Goal: Transaction & Acquisition: Obtain resource

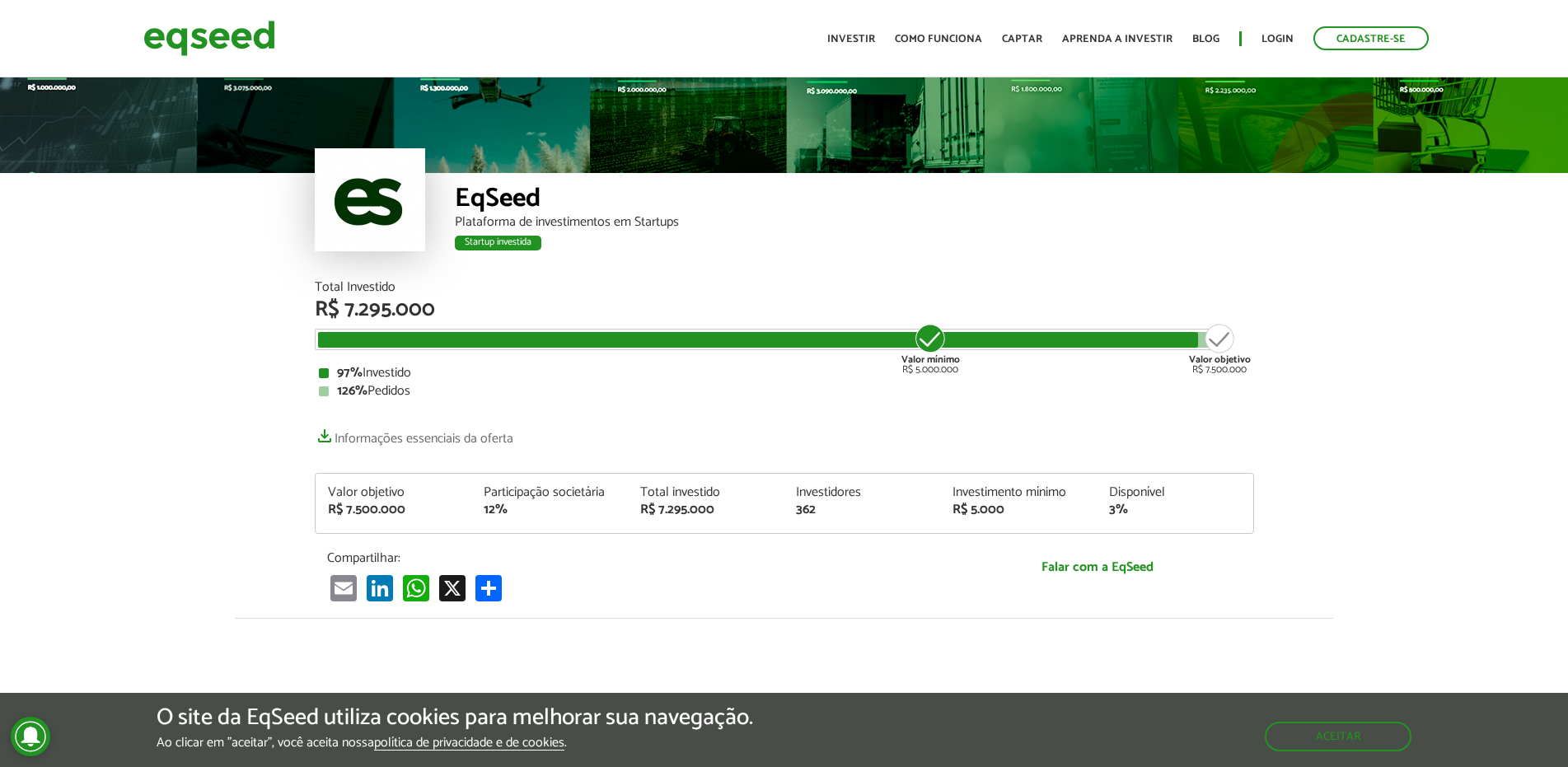
scroll to position [54, 0]
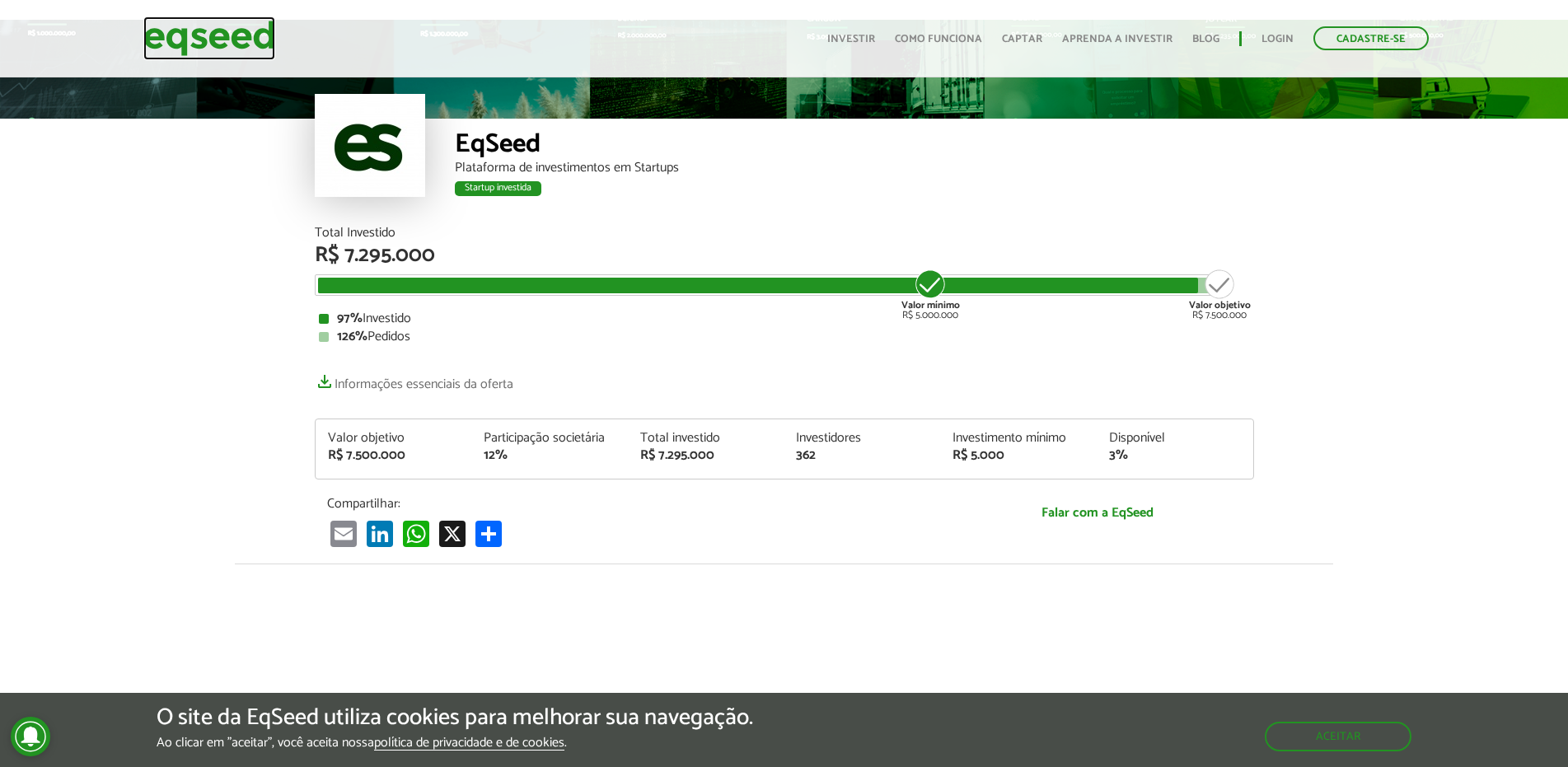
click at [239, 53] on img at bounding box center [209, 39] width 132 height 44
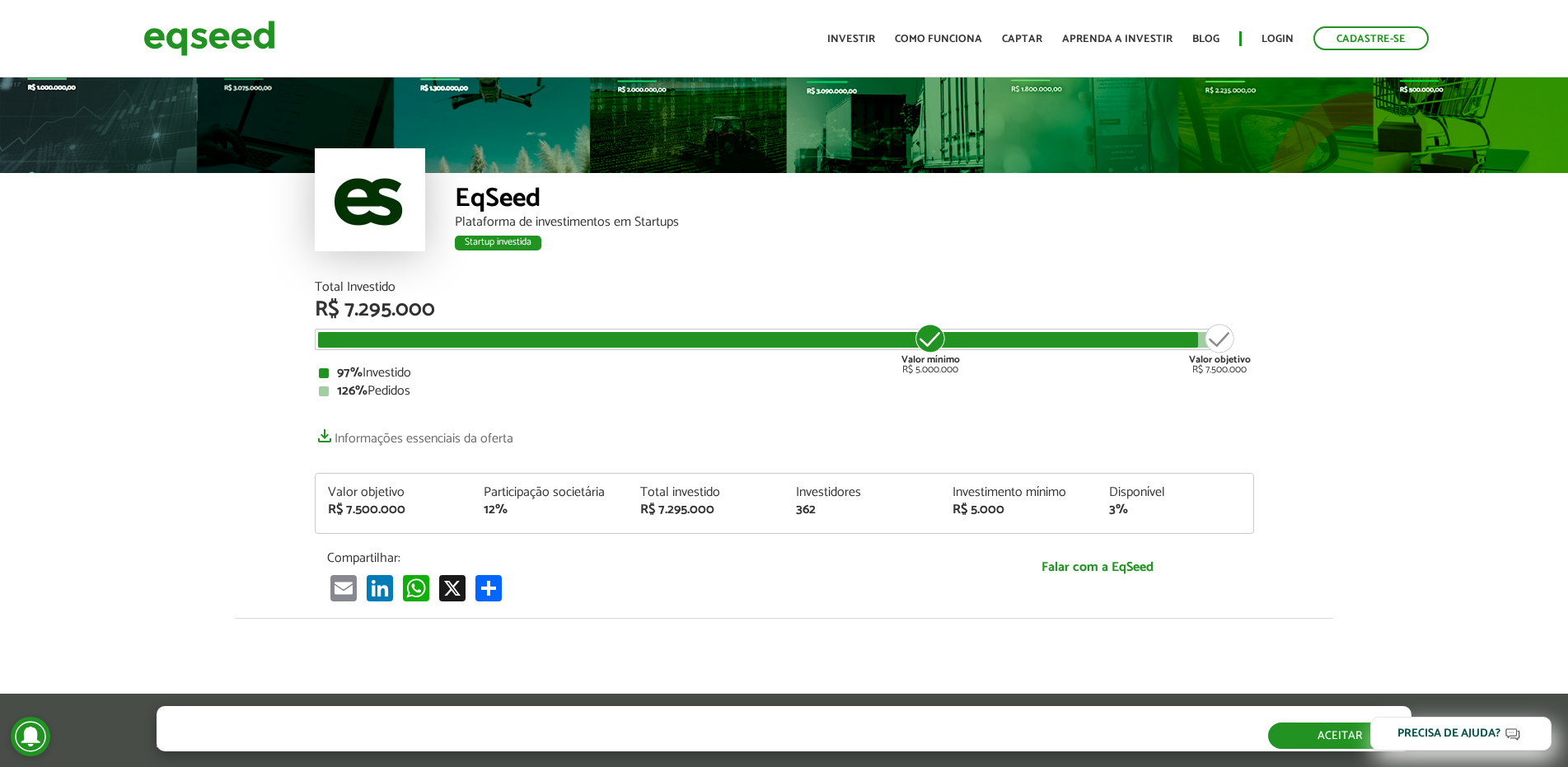
click at [1318, 740] on button "Aceitar" at bounding box center [1340, 735] width 143 height 26
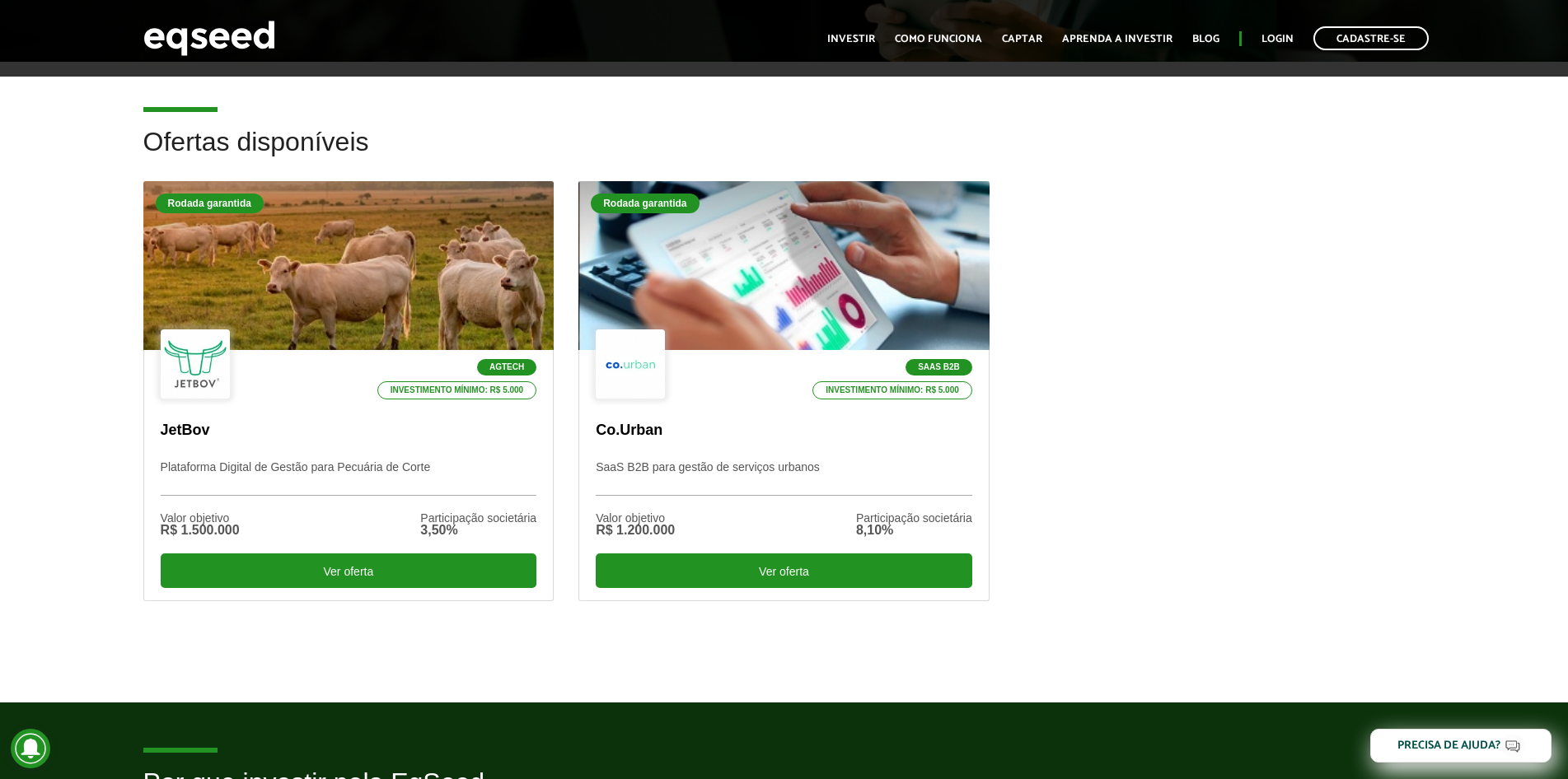
scroll to position [412, 0]
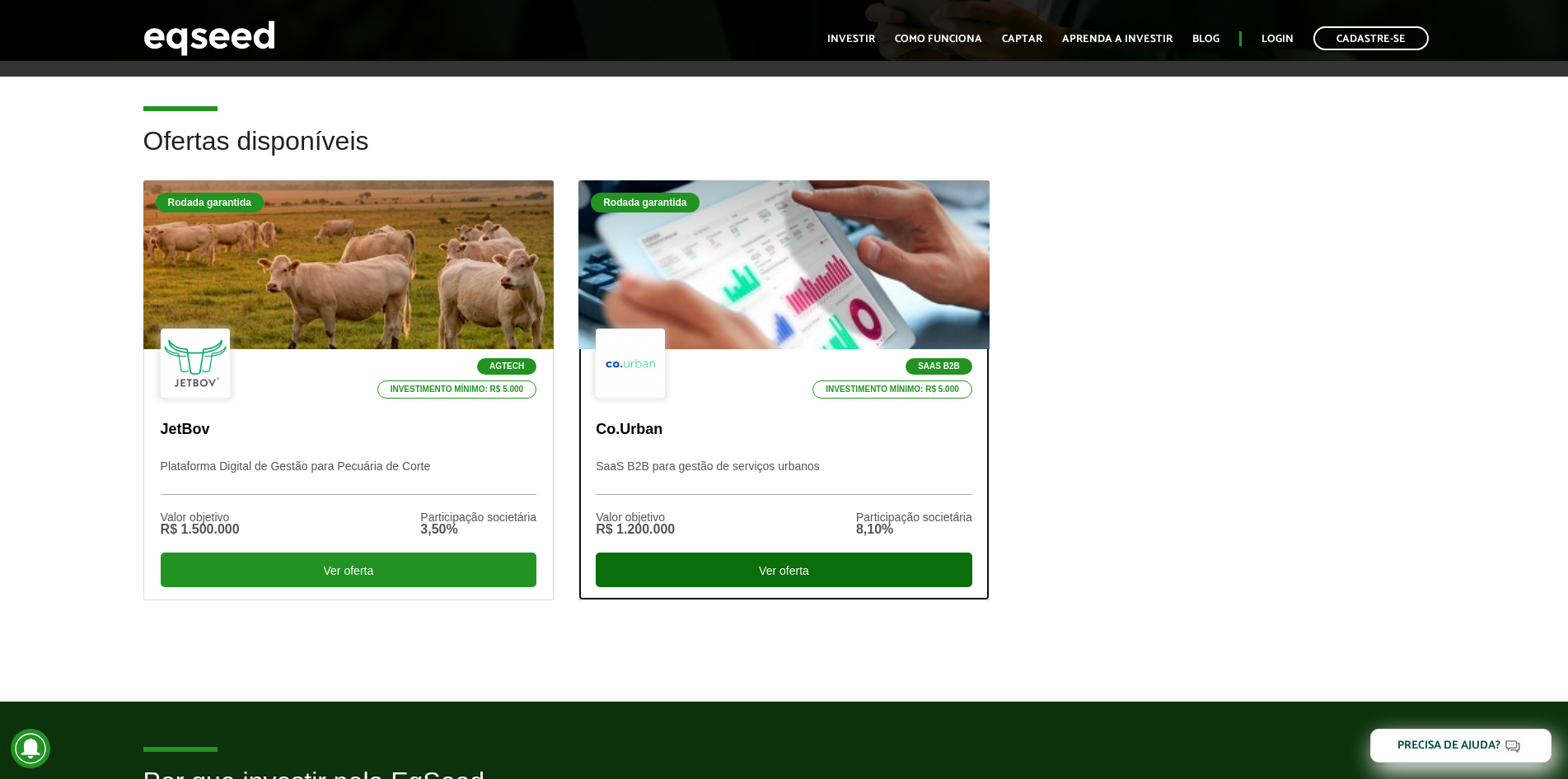
click at [771, 564] on div "Ver oferta" at bounding box center [783, 570] width 377 height 35
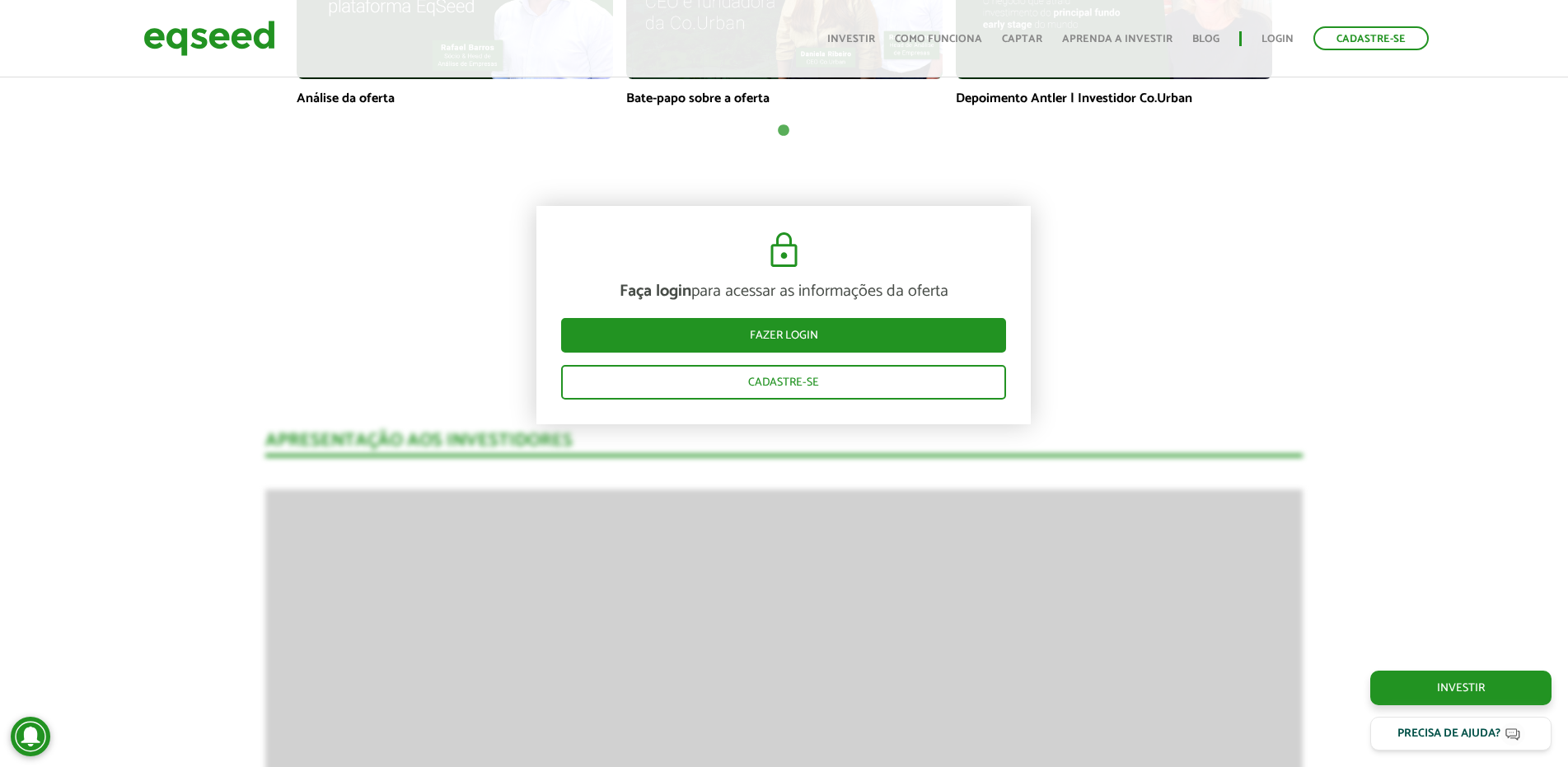
scroll to position [1483, 0]
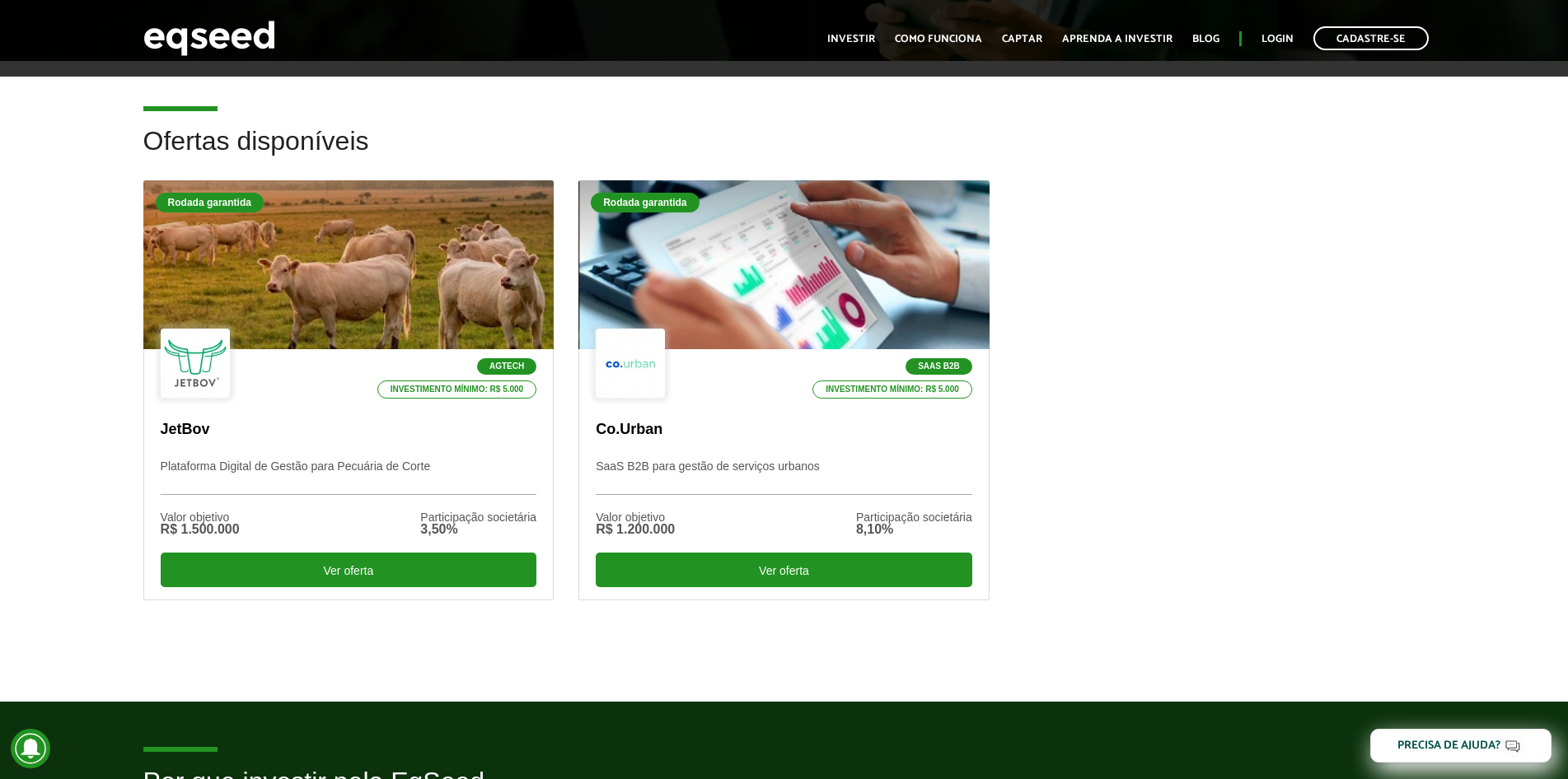
click at [1181, 315] on div "Rodada garantida Agtech Investimento mínimo: R$ 5.000 JetBov Plataforma Digital…" at bounding box center [784, 416] width 1307 height 472
click at [1107, 647] on div "Rodada garantida Agtech Investimento mínimo: R$ 5.000 JetBov Plataforma Digital…" at bounding box center [784, 416] width 1307 height 472
